Goal: Task Accomplishment & Management: Manage account settings

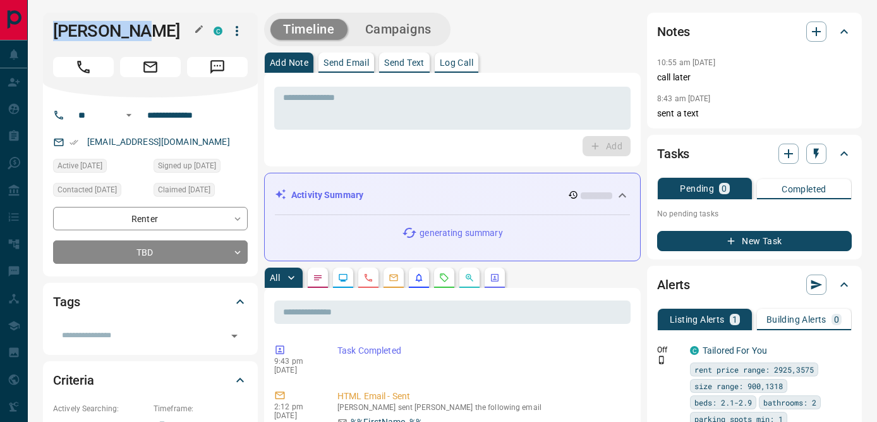
drag, startPoint x: 53, startPoint y: 28, endPoint x: 171, endPoint y: 28, distance: 117.6
click at [171, 28] on h1 "[PERSON_NAME]" at bounding box center [124, 31] width 142 height 20
copy h1 "[PERSON_NAME]"
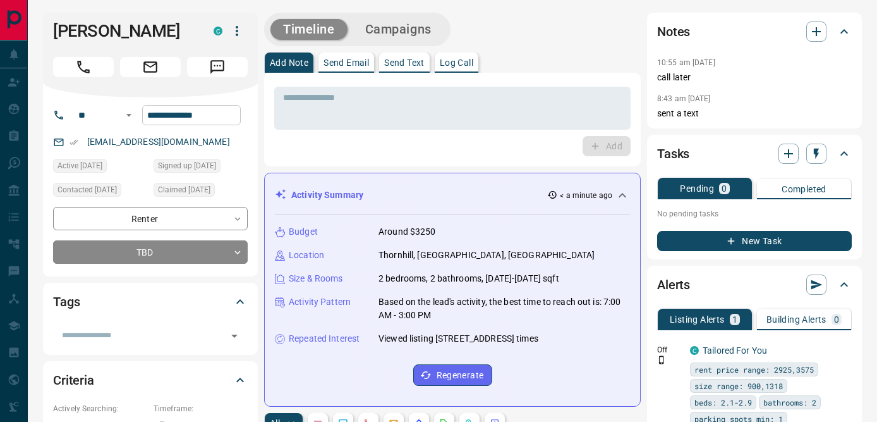
click at [178, 114] on input "**********" at bounding box center [191, 115] width 99 height 20
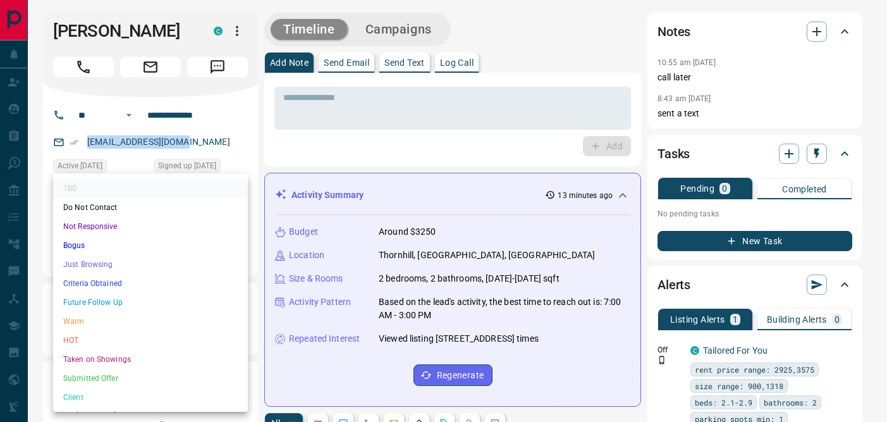
click at [120, 228] on li "Not Responsive" at bounding box center [150, 226] width 195 height 19
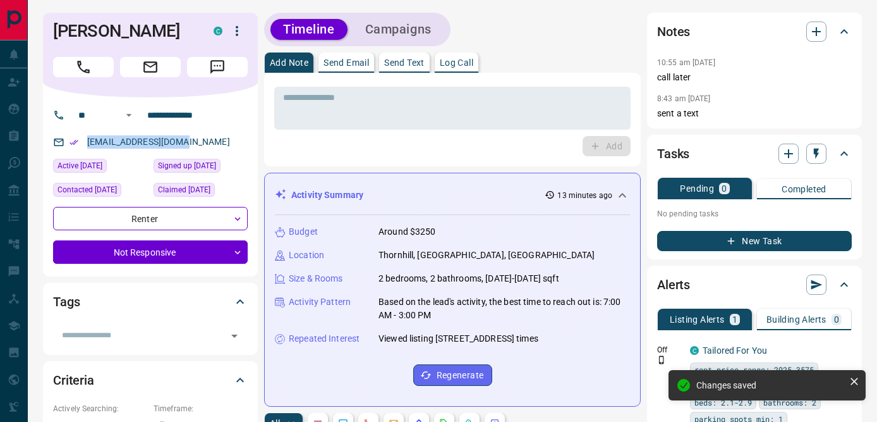
type input "*"
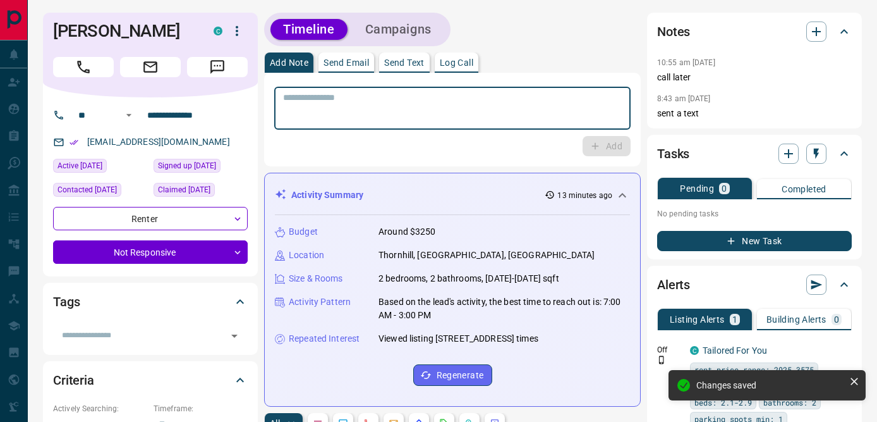
click at [410, 104] on textarea at bounding box center [452, 108] width 339 height 32
type textarea "**********"
click at [620, 143] on button "Add" at bounding box center [607, 146] width 48 height 20
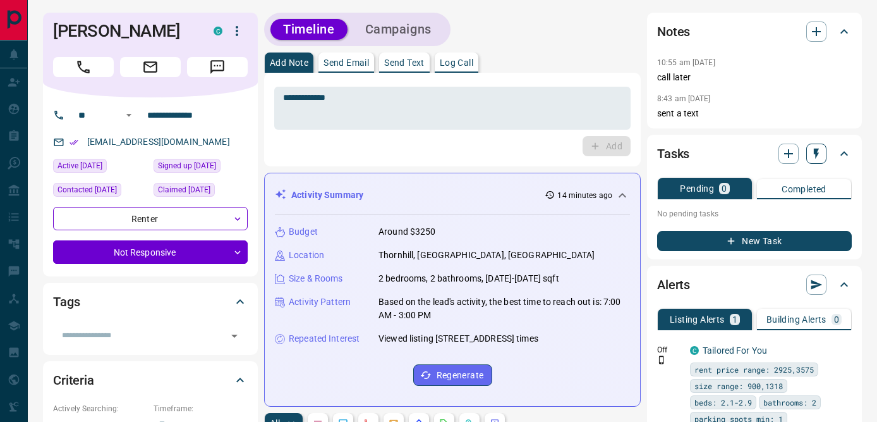
click at [818, 156] on icon "button" at bounding box center [816, 153] width 13 height 13
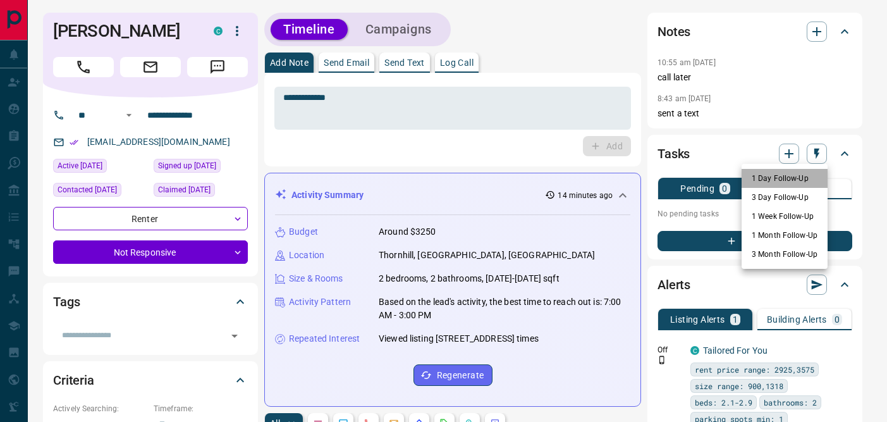
click at [789, 176] on li "1 Day Follow-Up" at bounding box center [785, 178] width 86 height 19
